Goal: Transaction & Acquisition: Purchase product/service

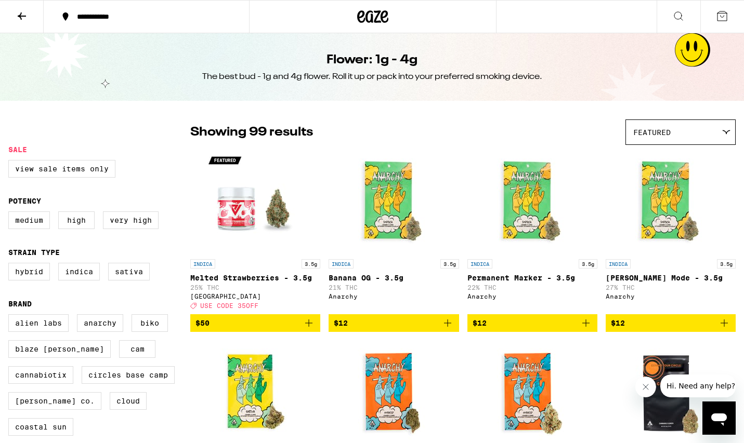
drag, startPoint x: 97, startPoint y: 18, endPoint x: 113, endPoint y: 111, distance: 94.4
click at [381, 19] on icon at bounding box center [384, 16] width 8 height 12
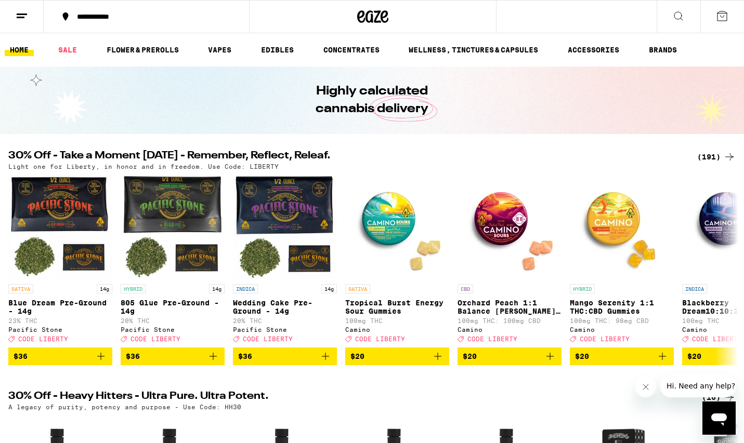
click at [704, 157] on div "(191)" at bounding box center [716, 157] width 38 height 12
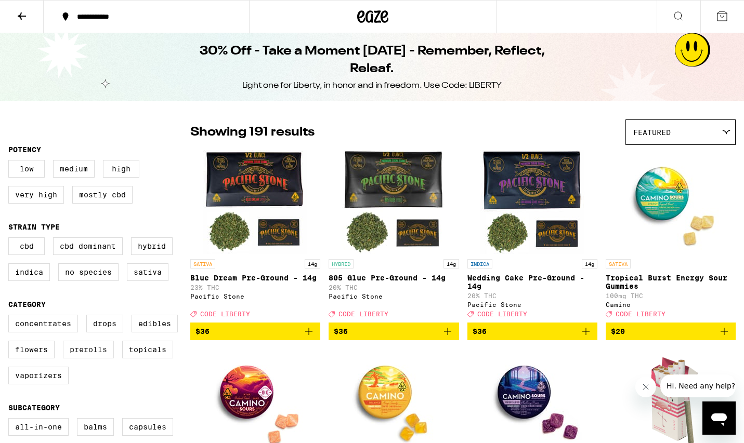
click at [92, 359] on label "Prerolls" at bounding box center [88, 350] width 51 height 18
click at [11, 317] on input "Prerolls" at bounding box center [10, 317] width 1 height 1
checkbox input "true"
